Goal: Information Seeking & Learning: Learn about a topic

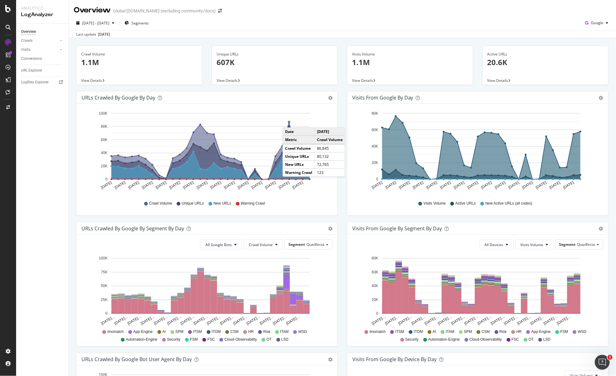
click at [289, 122] on circle "A chart." at bounding box center [289, 122] width 2 height 2
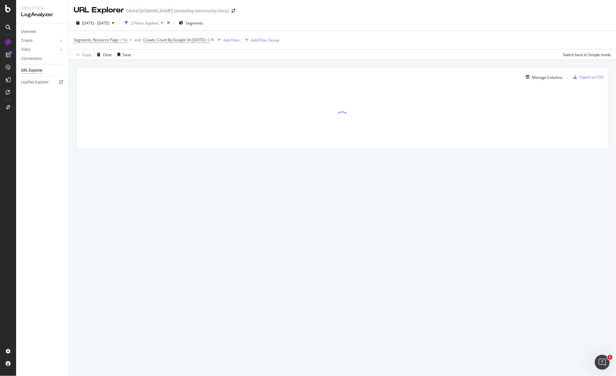
click at [215, 40] on icon at bounding box center [212, 40] width 5 height 6
click at [30, 35] on div "Overview" at bounding box center [44, 31] width 47 height 9
click at [30, 30] on div "Overview" at bounding box center [28, 32] width 15 height 7
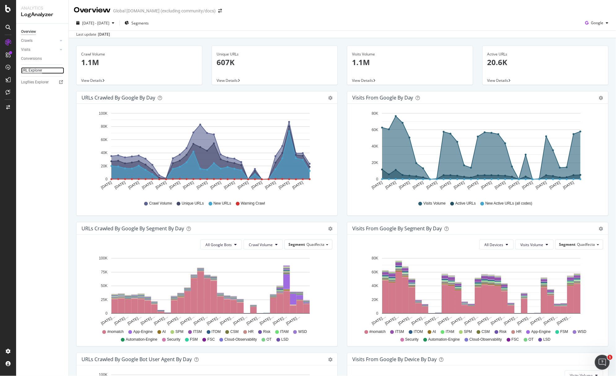
click at [33, 71] on div "URL Explorer" at bounding box center [31, 70] width 21 height 7
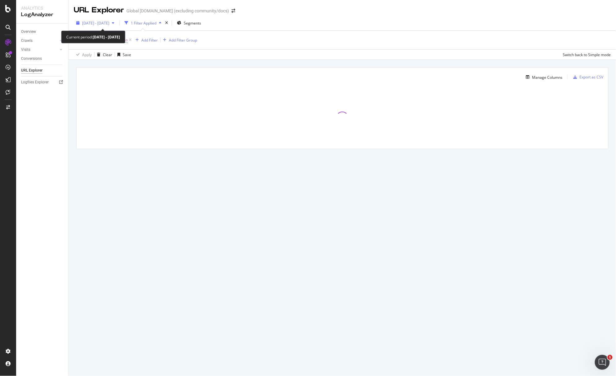
click at [91, 26] on div "[DATE] - [DATE]" at bounding box center [95, 22] width 43 height 9
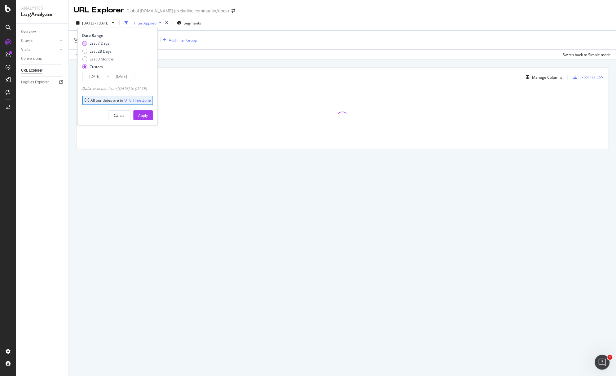
click at [101, 46] on div "Last 7 Days" at bounding box center [100, 43] width 20 height 5
type input "[DATE]"
click at [148, 112] on div "Apply" at bounding box center [144, 115] width 10 height 9
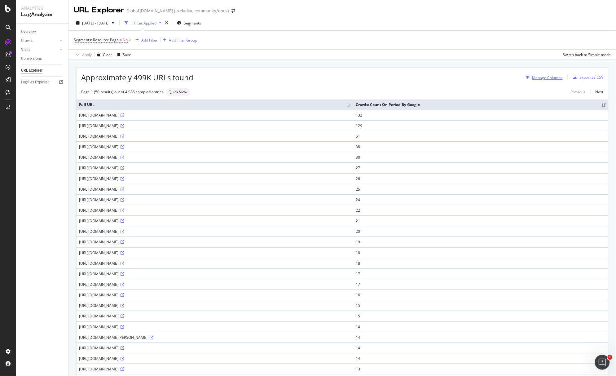
click at [554, 77] on div "Manage Columns" at bounding box center [548, 77] width 30 height 5
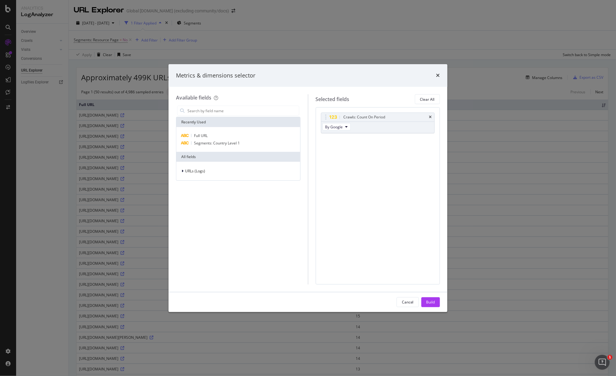
click at [541, 64] on div "Metrics & dimensions selector Available fields Recently Used Full URL Segments:…" at bounding box center [308, 188] width 616 height 376
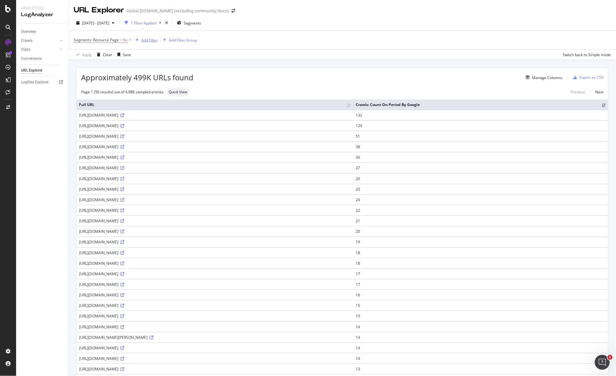
click at [146, 43] on div "Add Filter" at bounding box center [145, 40] width 25 height 7
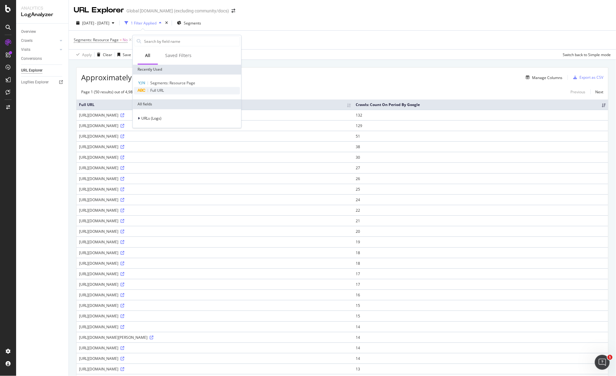
click at [157, 91] on span "Full URL" at bounding box center [158, 90] width 14 height 5
click at [157, 69] on input "text" at bounding box center [172, 67] width 68 height 10
type input "/community/"
click at [202, 80] on div "Apply" at bounding box center [202, 79] width 10 height 5
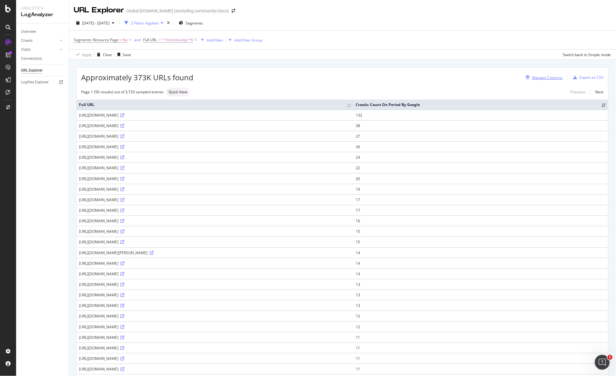
click at [543, 79] on div "Manage Columns" at bounding box center [548, 77] width 30 height 5
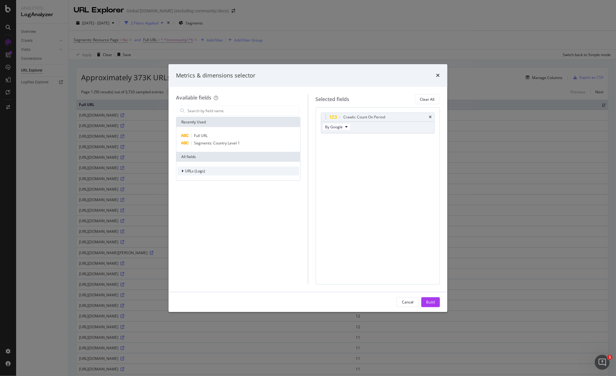
click at [198, 173] on span "URLs (Logs)" at bounding box center [195, 170] width 20 height 5
click at [199, 201] on span "Crawls" at bounding box center [195, 199] width 12 height 5
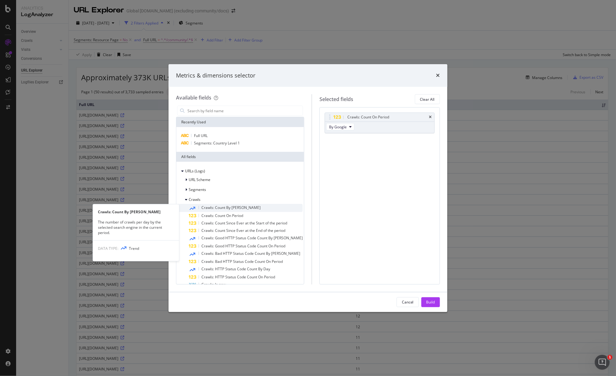
click at [242, 208] on div "Crawls: Count By [PERSON_NAME]" at bounding box center [246, 208] width 114 height 8
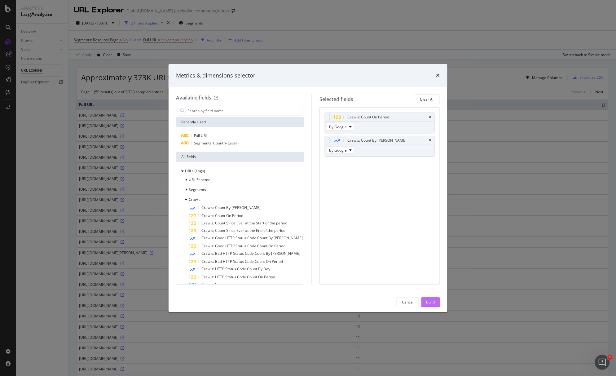
click at [435, 302] on div "Build" at bounding box center [431, 301] width 9 height 5
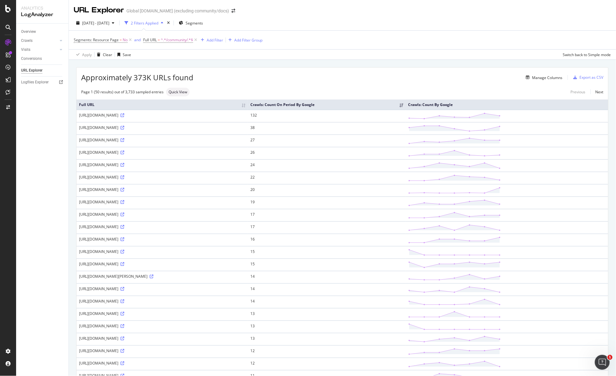
click at [449, 91] on div "Page 1 (50 results) out of 3,733 sampled entries Quick View Previous Next" at bounding box center [343, 92] width 532 height 9
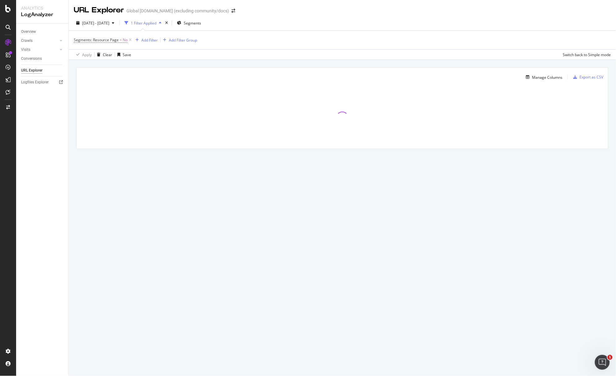
click at [30, 35] on div "Overview" at bounding box center [44, 31] width 47 height 9
click at [29, 32] on div "Overview" at bounding box center [28, 32] width 15 height 7
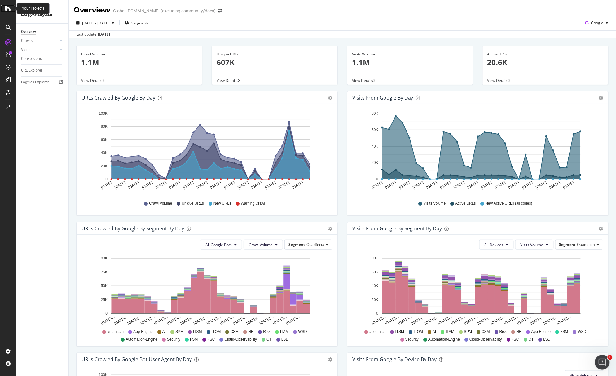
click at [7, 9] on icon at bounding box center [8, 8] width 6 height 7
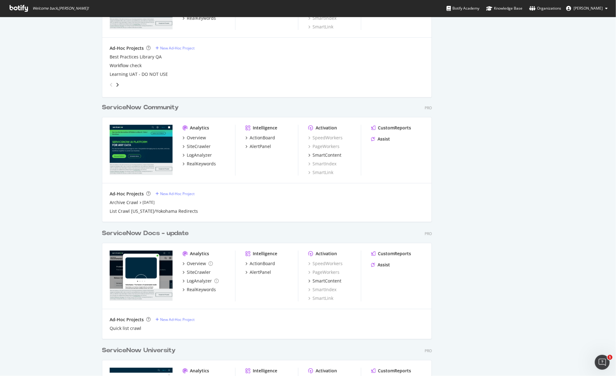
scroll to position [368, 0]
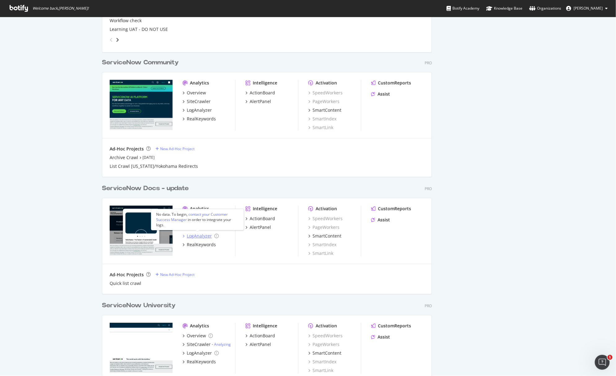
click at [200, 234] on div "LogAnalyzer" at bounding box center [199, 236] width 25 height 6
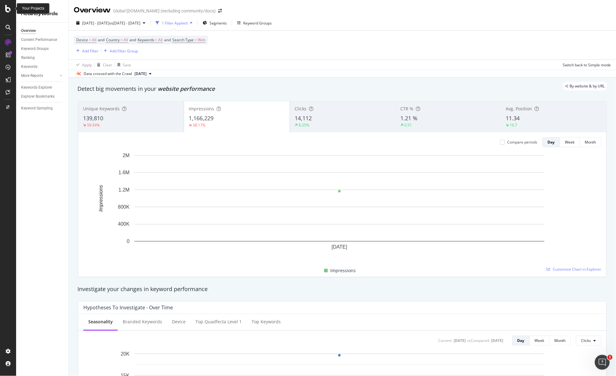
click at [8, 11] on icon at bounding box center [8, 8] width 6 height 7
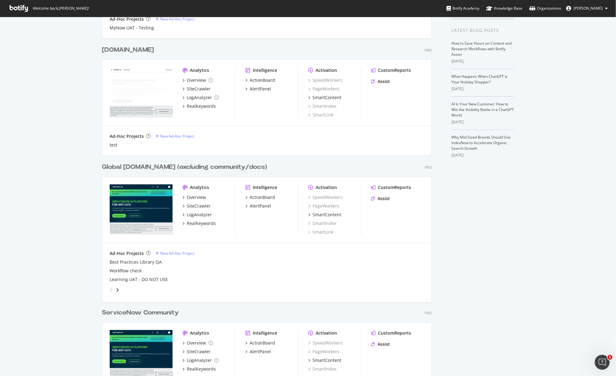
scroll to position [249, 0]
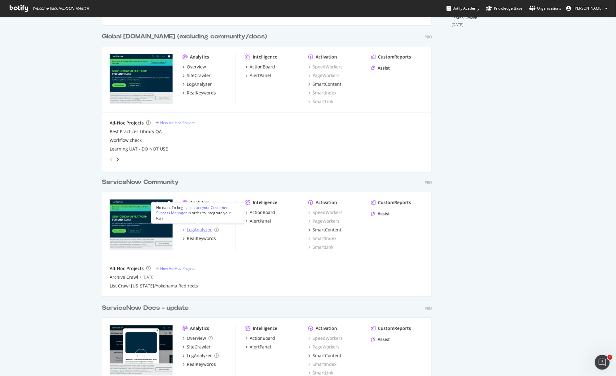
click at [196, 230] on div "LogAnalyzer" at bounding box center [199, 230] width 25 height 6
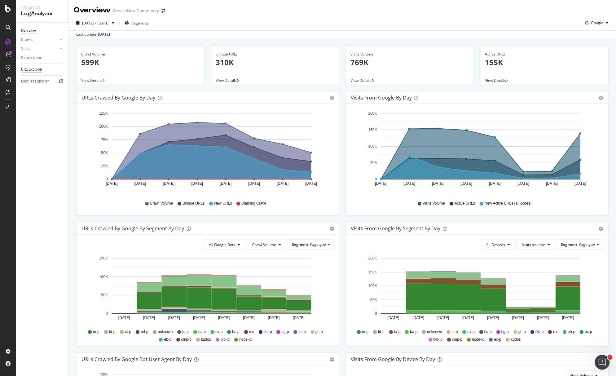
click at [34, 70] on div "URL Explorer" at bounding box center [31, 69] width 21 height 7
